Goal: Information Seeking & Learning: Find specific fact

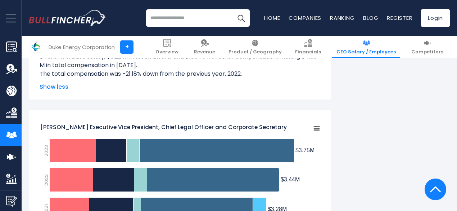
scroll to position [1142, 0]
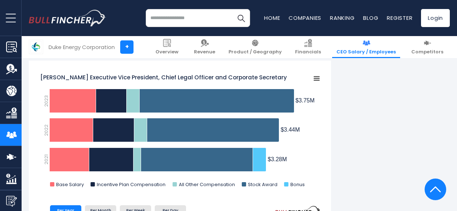
click at [184, 21] on input "search" at bounding box center [198, 18] width 104 height 18
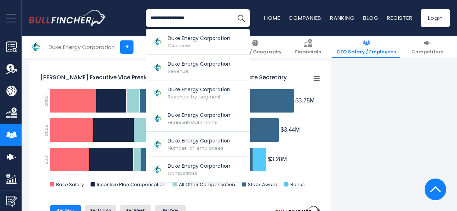
type input "**********"
click at [232, 9] on button "Search" at bounding box center [241, 18] width 18 height 18
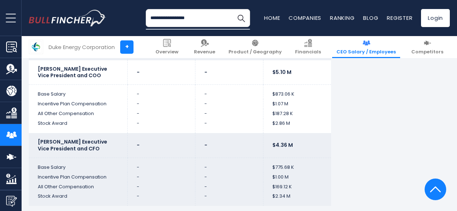
scroll to position [2133, 0]
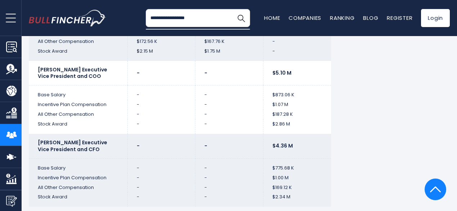
scroll to position [2116, 0]
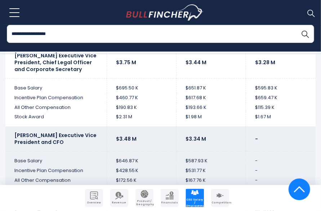
drag, startPoint x: 399, startPoint y: 131, endPoint x: 286, endPoint y: 85, distance: 123.1
click at [286, 85] on td "$595.83 K" at bounding box center [281, 85] width 70 height 14
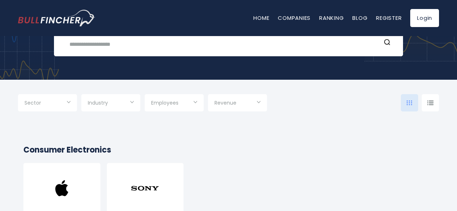
scroll to position [68, 0]
